Goal: Task Accomplishment & Management: Use online tool/utility

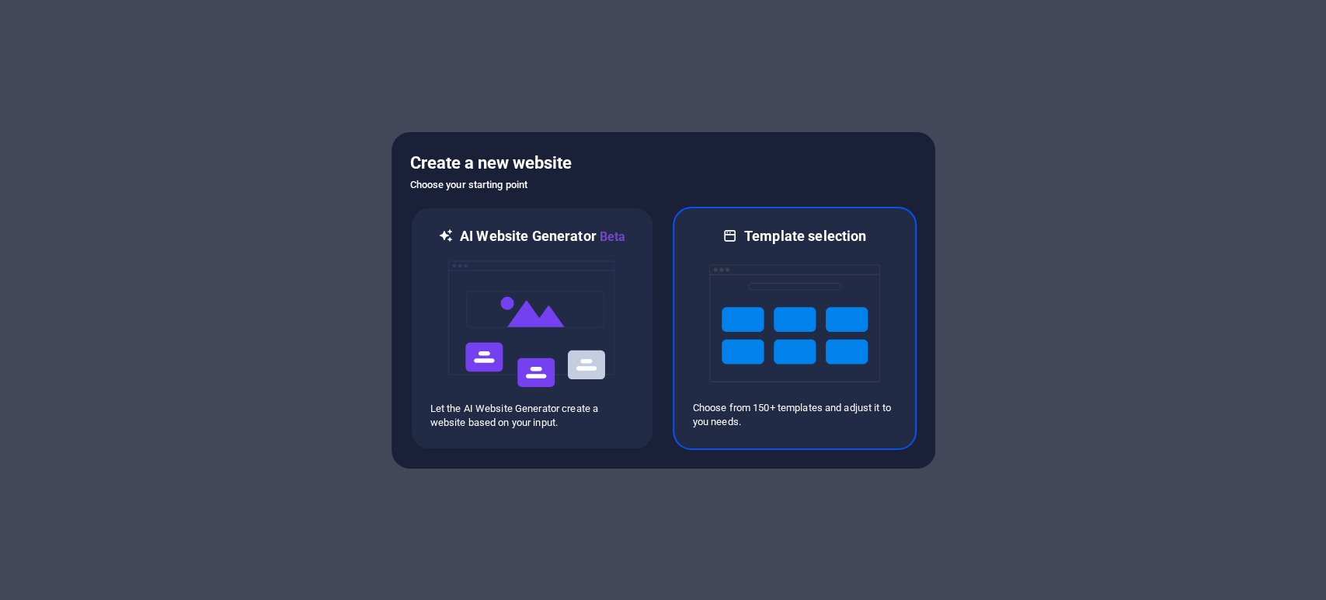
click at [796, 312] on img at bounding box center [794, 323] width 171 height 155
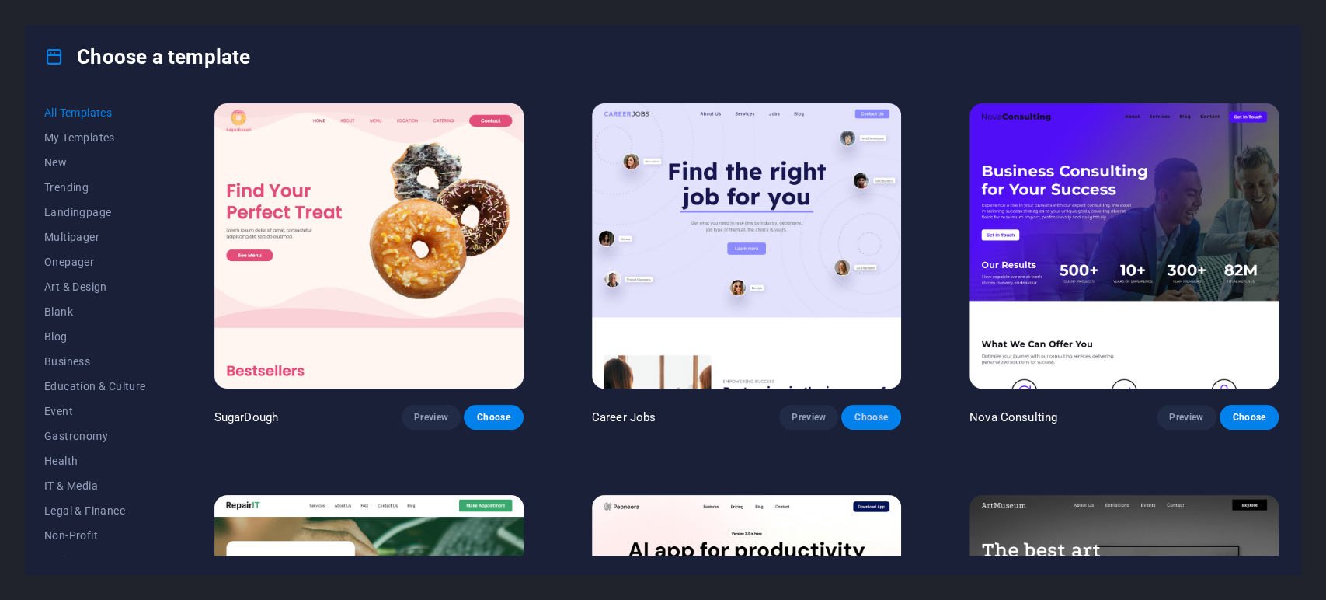
click at [860, 413] on span "Choose" at bounding box center [871, 417] width 34 height 12
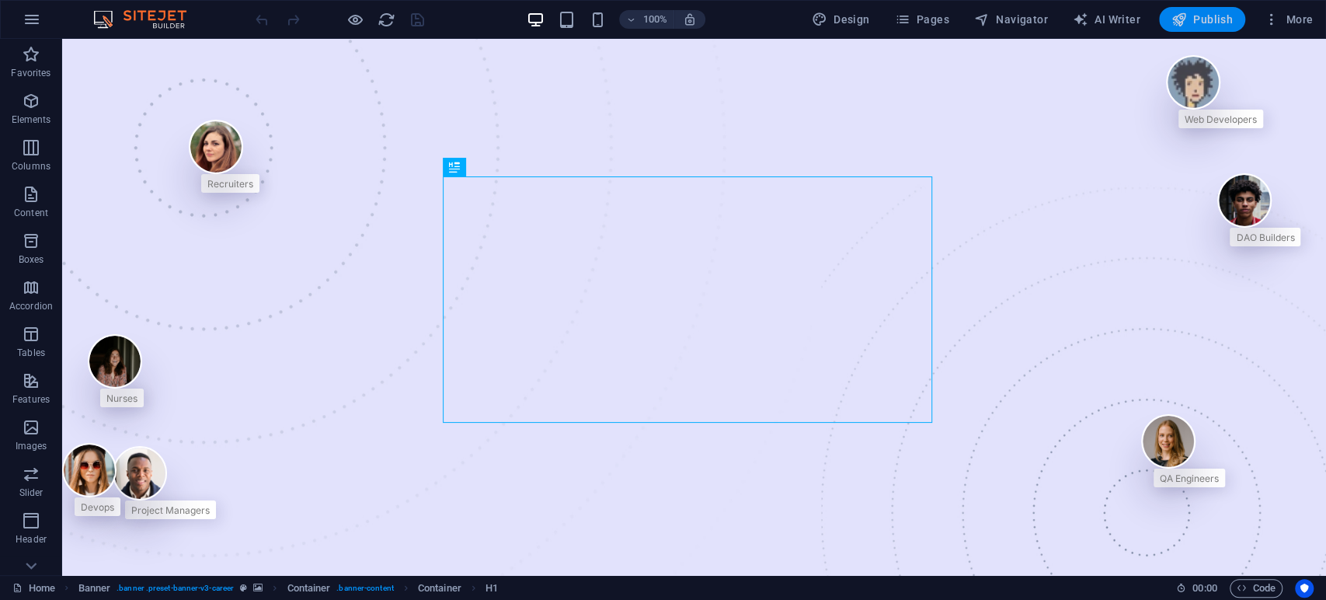
click at [1212, 23] on span "Publish" at bounding box center [1202, 20] width 61 height 16
